Goal: Information Seeking & Learning: Learn about a topic

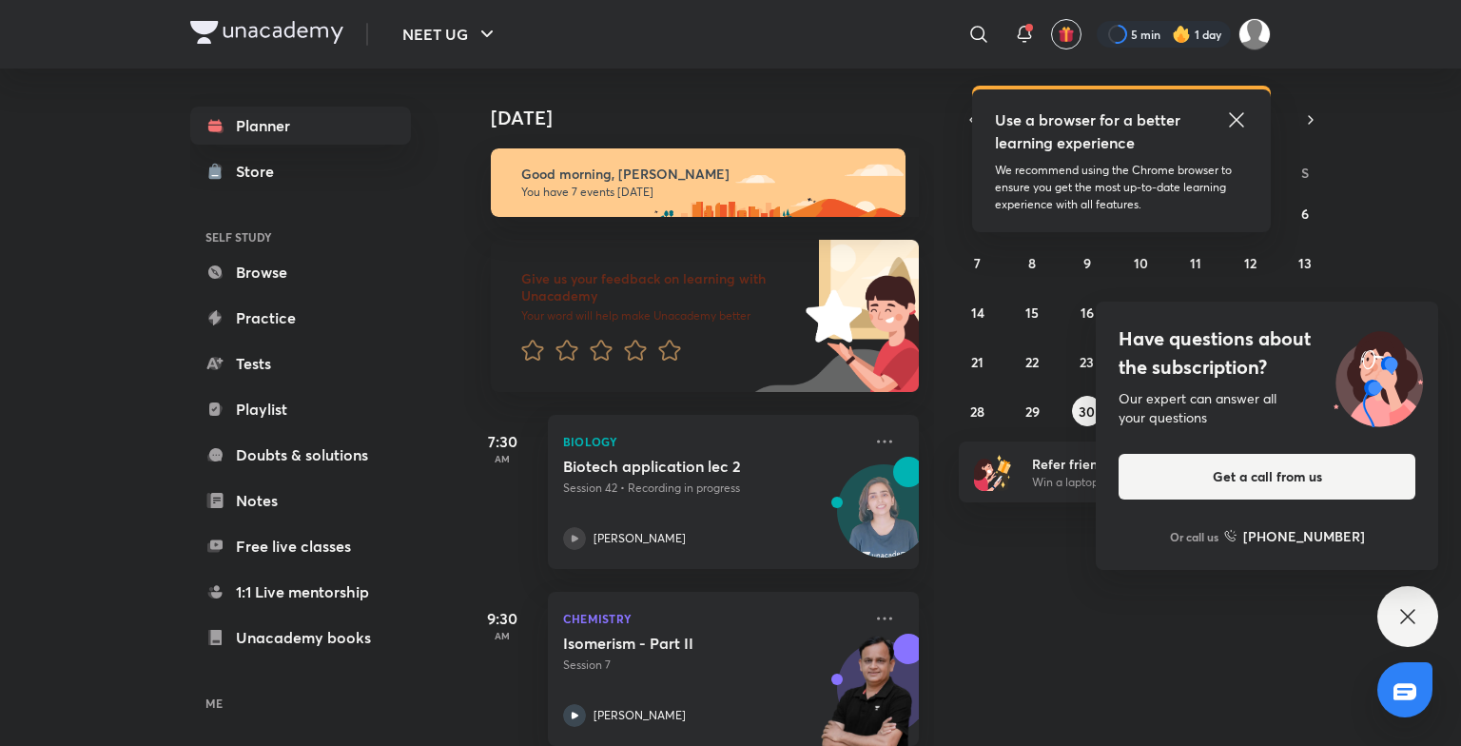
click at [676, 464] on h5 "Biotech application lec 2" at bounding box center [681, 466] width 237 height 19
click at [695, 474] on h5 "Biotech application lec 2" at bounding box center [681, 466] width 237 height 19
click at [602, 501] on div "Biotech application lec 2 Session 42 • Recording in progress [PERSON_NAME]" at bounding box center [712, 503] width 299 height 93
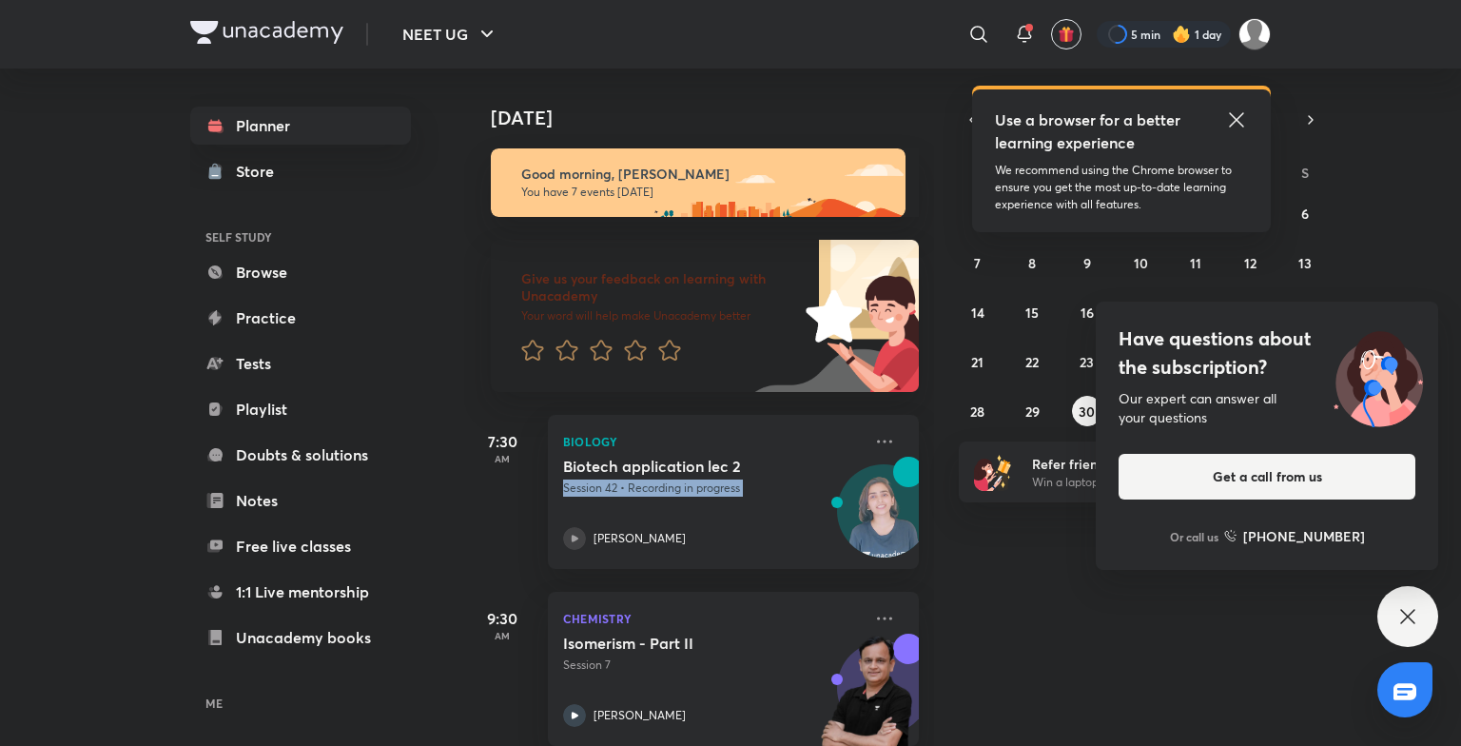
click at [602, 501] on div "Biotech application lec 2 Session 42 • Recording in progress [PERSON_NAME]" at bounding box center [712, 503] width 299 height 93
click at [910, 31] on div "​" at bounding box center [823, 34] width 350 height 46
